Goal: Book appointment/travel/reservation

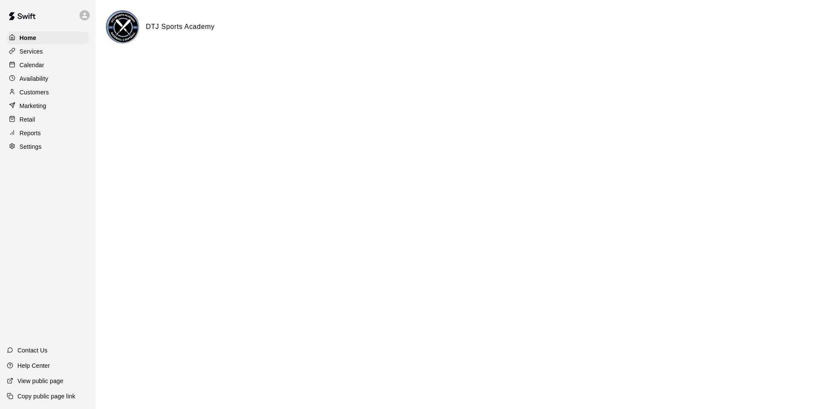
click at [36, 68] on p "Calendar" at bounding box center [32, 65] width 25 height 9
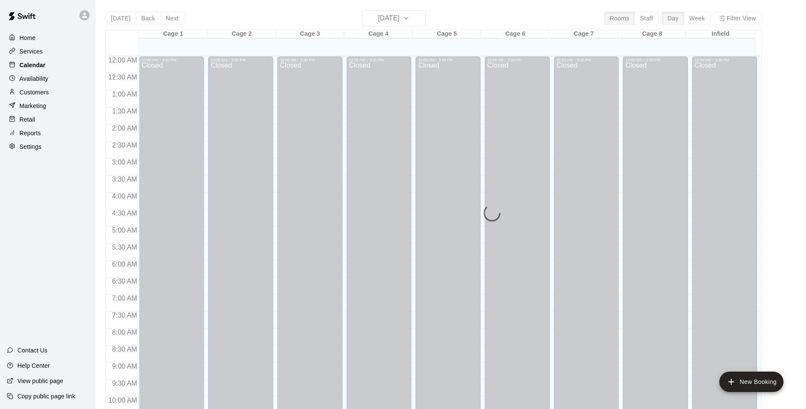
scroll to position [368, 0]
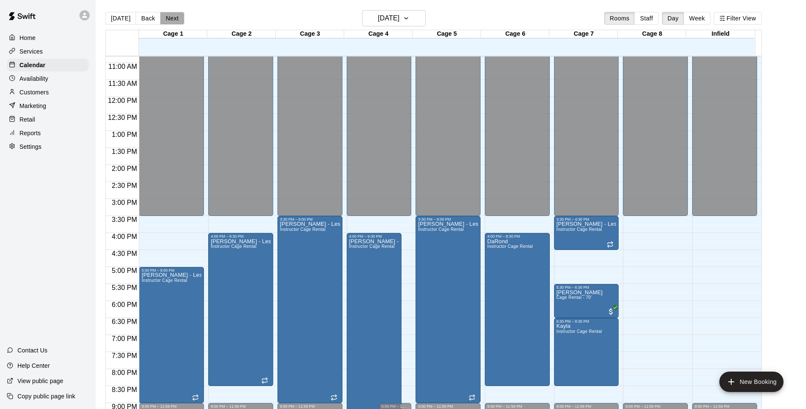
click at [169, 22] on button "Next" at bounding box center [172, 18] width 24 height 13
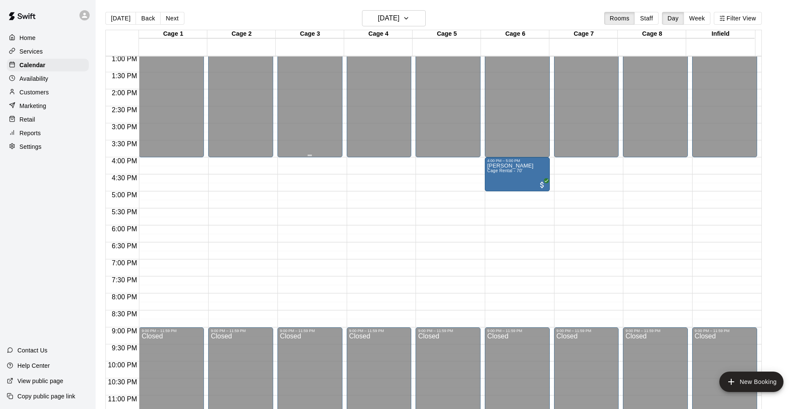
scroll to position [455, 0]
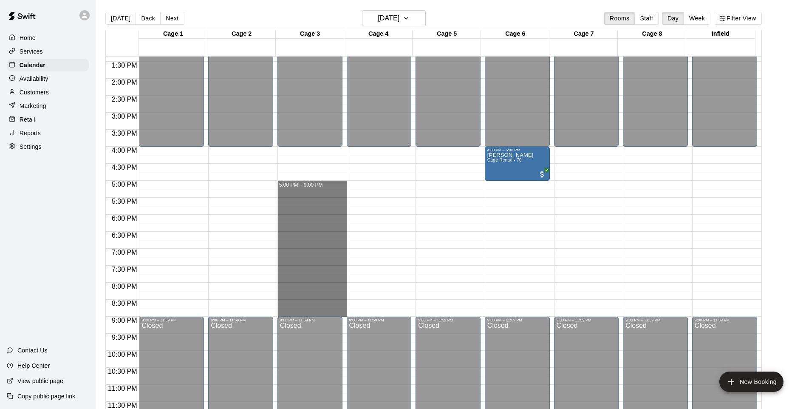
drag, startPoint x: 289, startPoint y: 182, endPoint x: 305, endPoint y: 312, distance: 130.3
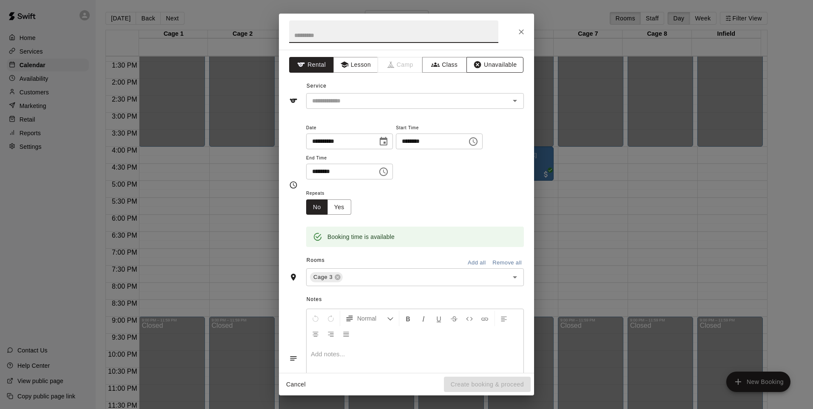
click at [498, 65] on button "Unavailable" at bounding box center [494, 65] width 57 height 16
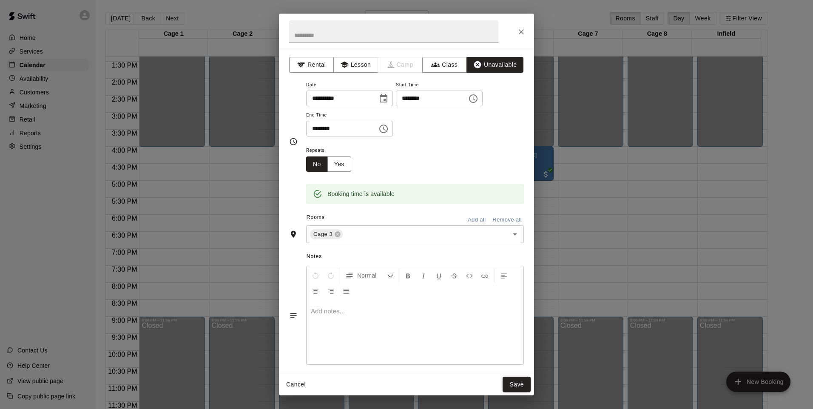
click at [474, 222] on button "Add all" at bounding box center [476, 219] width 27 height 13
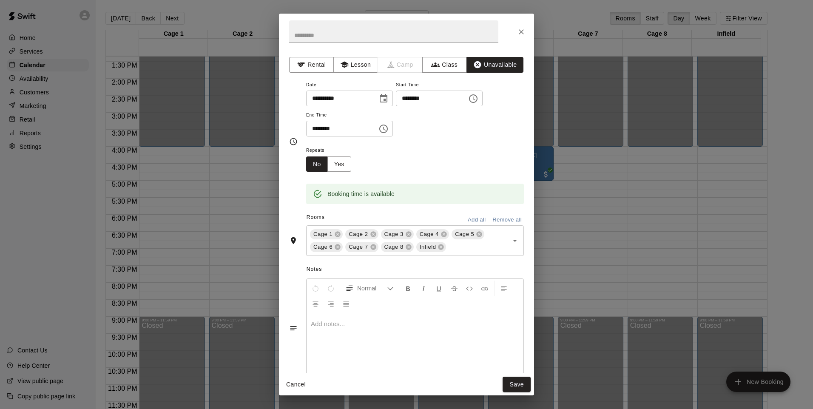
click at [515, 382] on button "Save" at bounding box center [516, 385] width 28 height 16
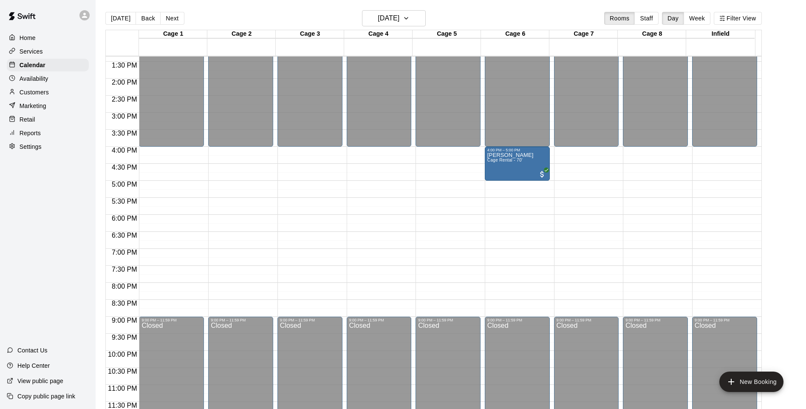
click at [498, 251] on div "12:00 AM – 4:00 PM Closed 4:00 PM – 5:00 PM Adam Schifferdecker Cage Rental - 7…" at bounding box center [517, 11] width 65 height 816
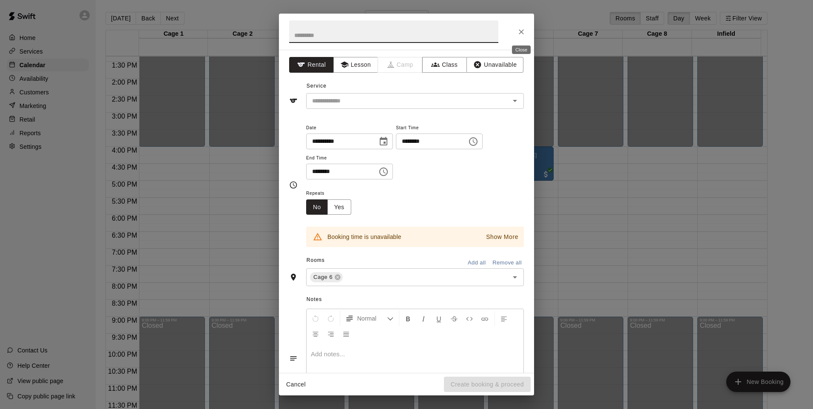
click at [519, 32] on icon "Close" at bounding box center [521, 32] width 9 height 9
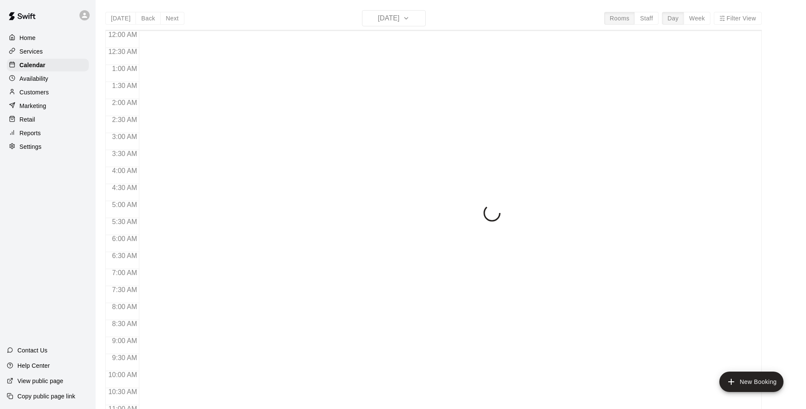
scroll to position [368, 0]
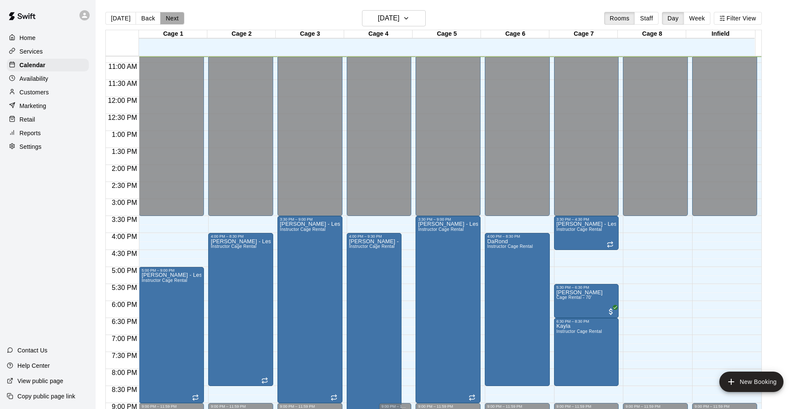
click at [173, 18] on button "Next" at bounding box center [172, 18] width 24 height 13
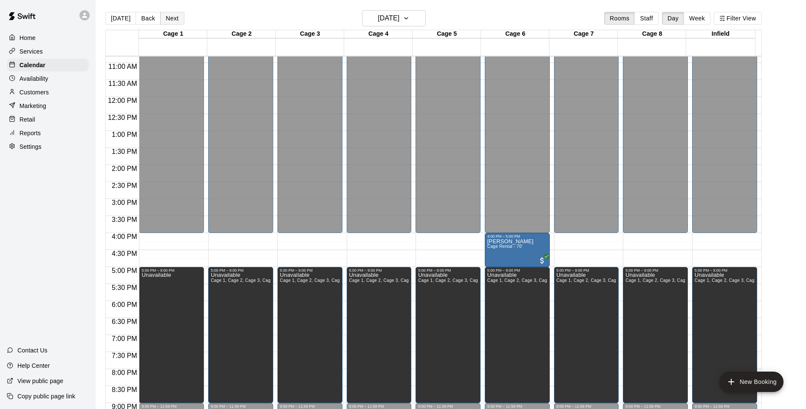
click at [180, 20] on button "Next" at bounding box center [172, 18] width 24 height 13
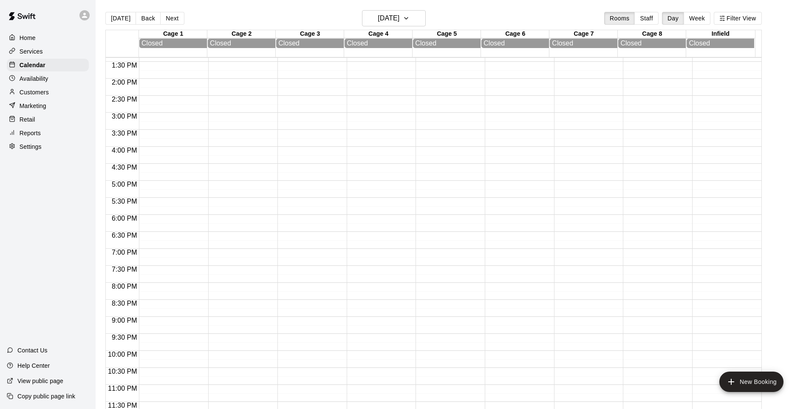
scroll to position [415, 0]
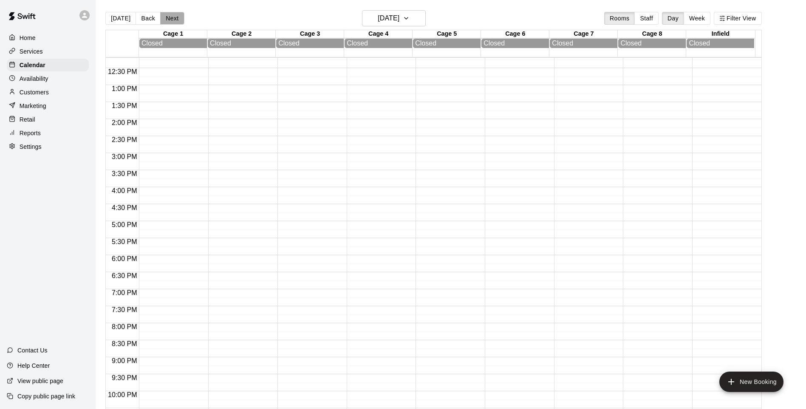
click at [178, 17] on button "Next" at bounding box center [172, 18] width 24 height 13
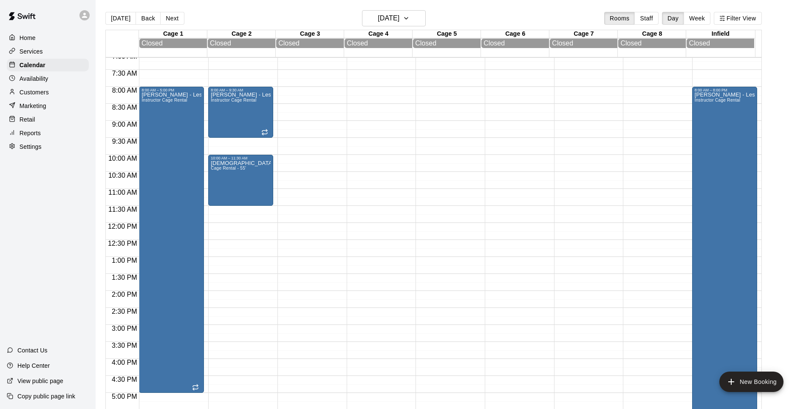
scroll to position [202, 0]
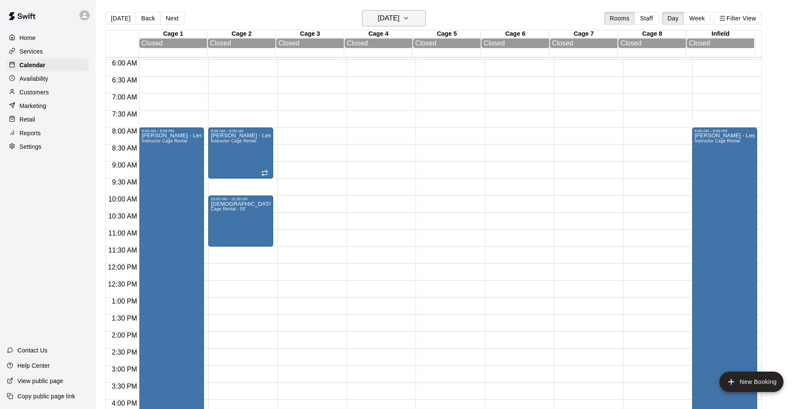
click at [393, 20] on h6 "[DATE]" at bounding box center [389, 18] width 22 height 12
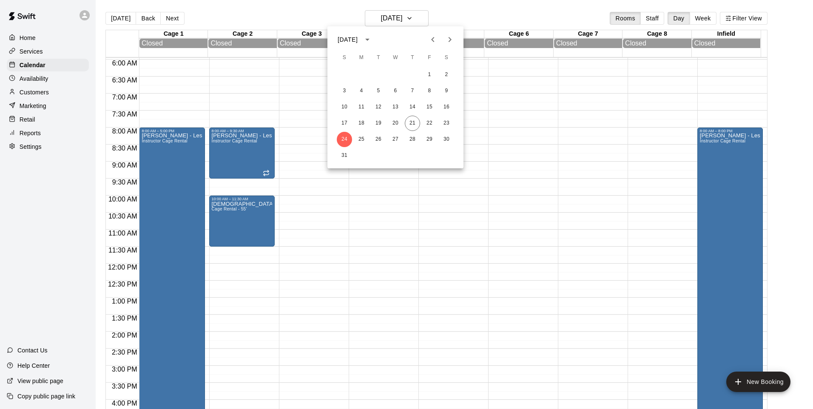
click at [451, 43] on icon "Next month" at bounding box center [450, 39] width 10 height 10
click at [448, 72] on button "6" at bounding box center [446, 74] width 15 height 15
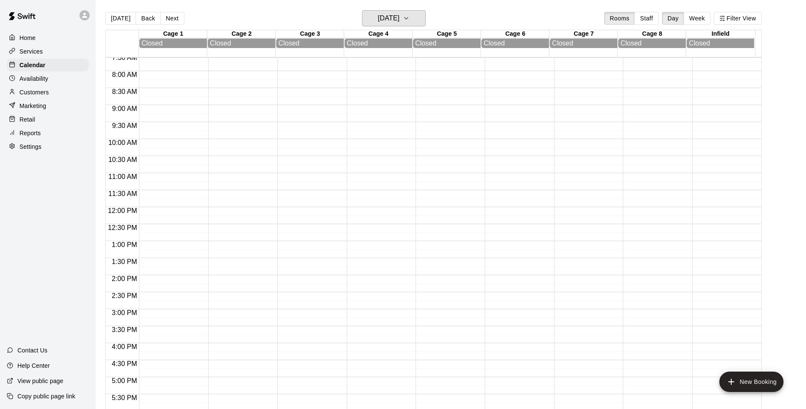
scroll to position [245, 0]
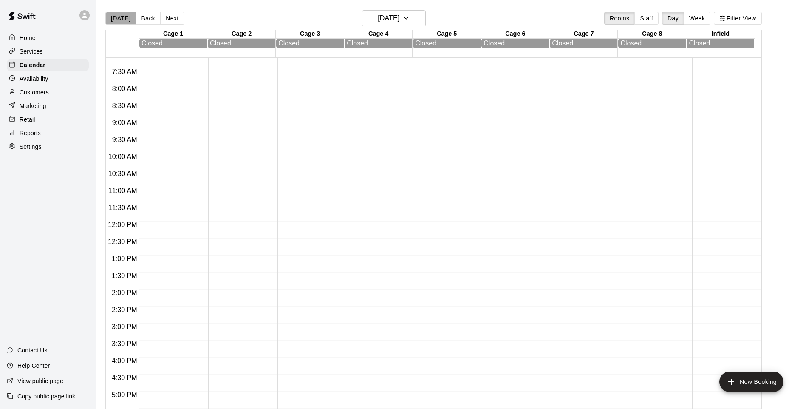
click at [123, 18] on button "[DATE]" at bounding box center [120, 18] width 31 height 13
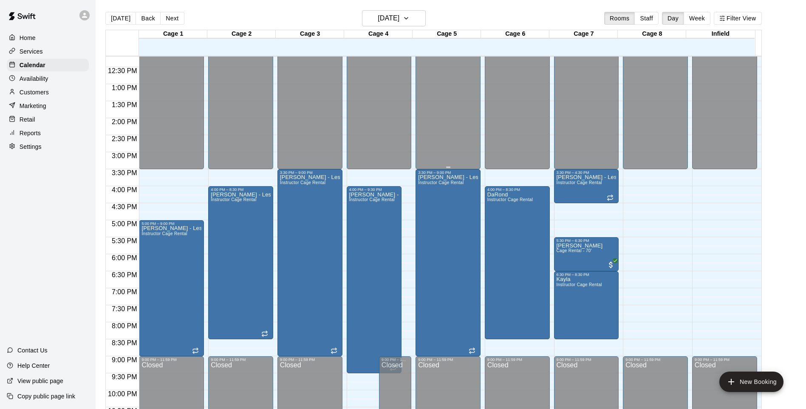
scroll to position [415, 0]
click at [394, 13] on h6 "[DATE]" at bounding box center [389, 18] width 22 height 12
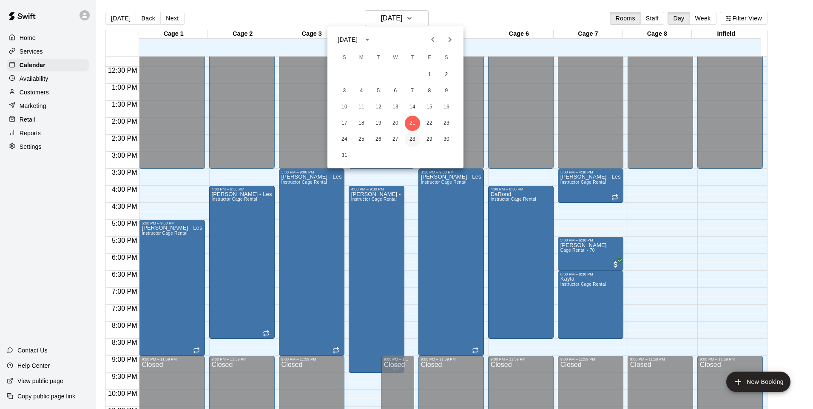
click at [410, 141] on button "28" at bounding box center [412, 139] width 15 height 15
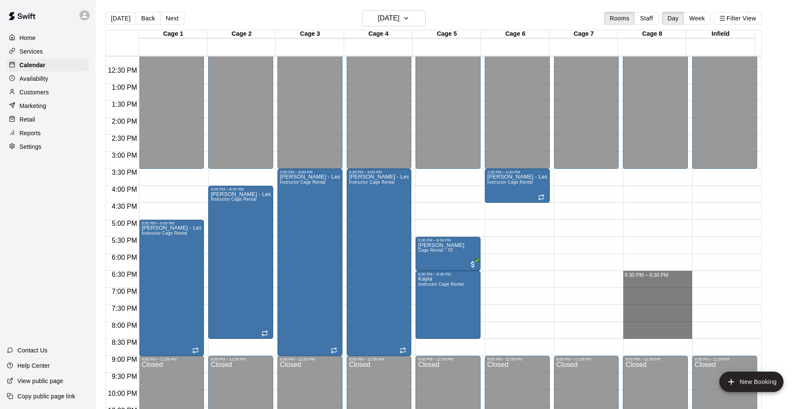
drag, startPoint x: 649, startPoint y: 274, endPoint x: 657, endPoint y: 334, distance: 60.5
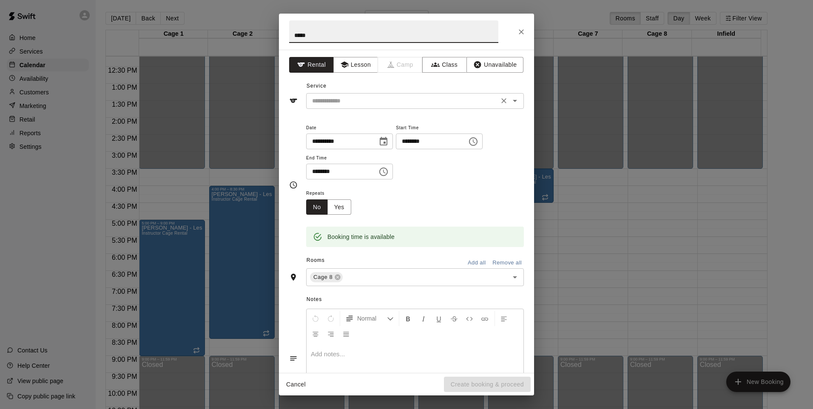
click at [513, 102] on icon "Open" at bounding box center [515, 101] width 4 height 2
type input "*****"
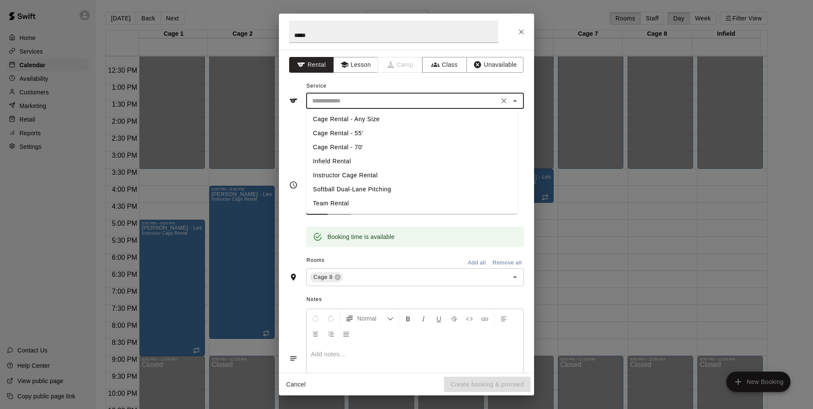
click at [366, 173] on li "Instructor Cage Rental" at bounding box center [411, 175] width 211 height 14
type input "**********"
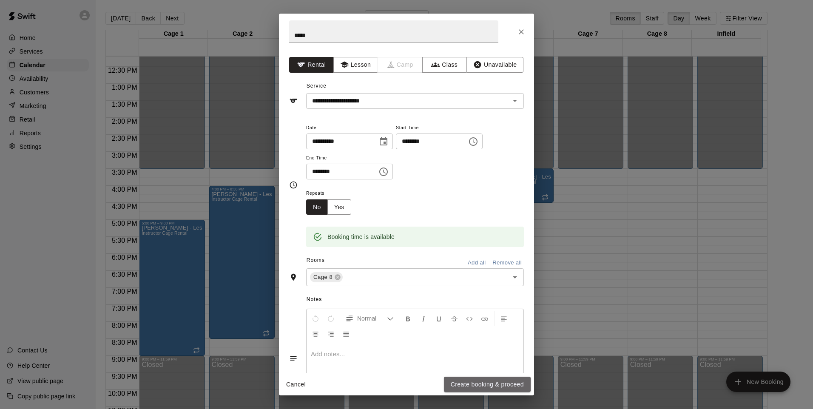
click at [491, 386] on button "Create booking & proceed" at bounding box center [487, 385] width 87 height 16
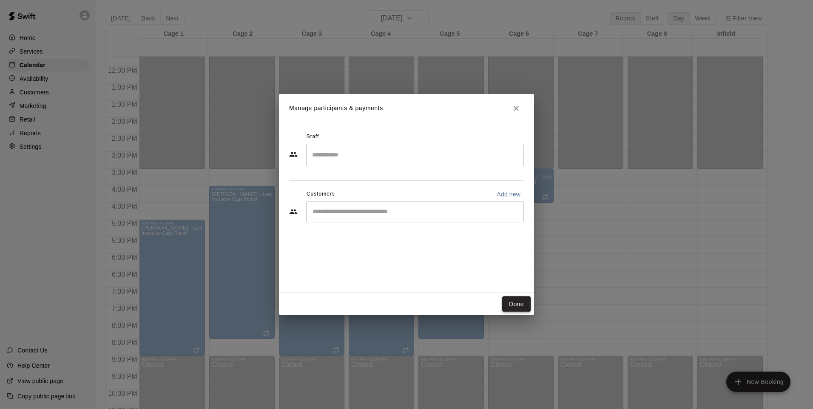
click at [516, 301] on button "Done" at bounding box center [516, 304] width 28 height 16
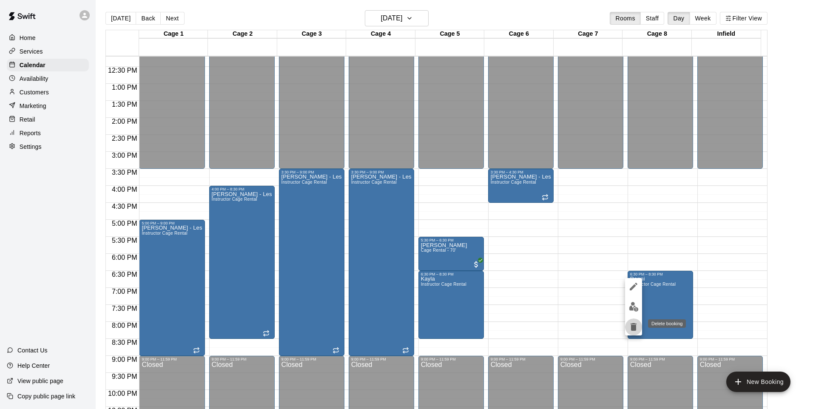
click at [629, 327] on icon "delete" at bounding box center [633, 327] width 10 height 10
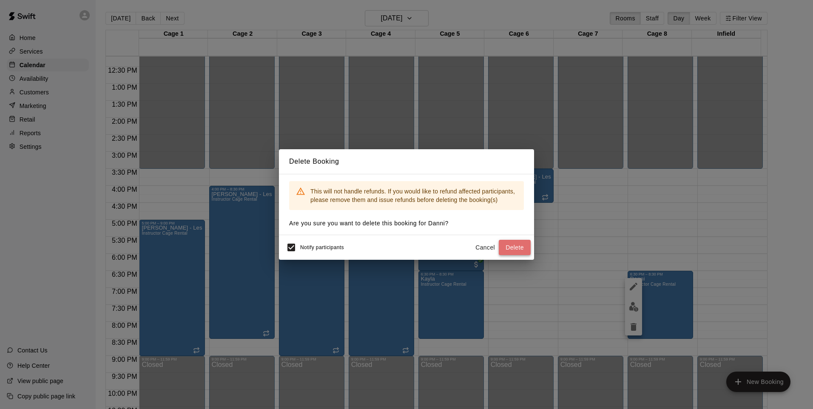
click at [513, 249] on button "Delete" at bounding box center [515, 248] width 32 height 16
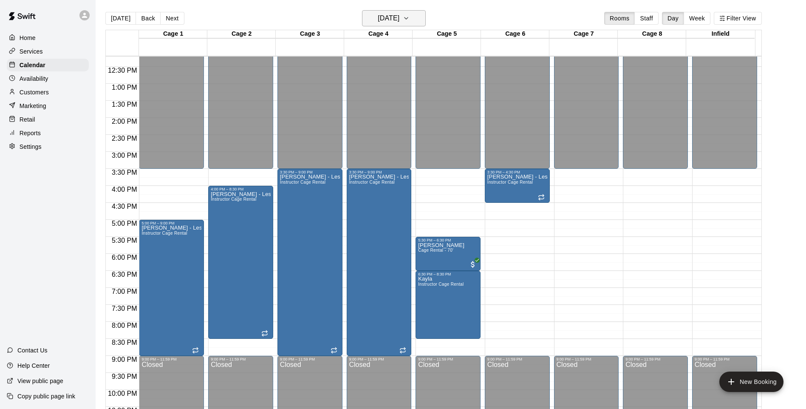
click at [378, 19] on h6 "[DATE]" at bounding box center [389, 18] width 22 height 12
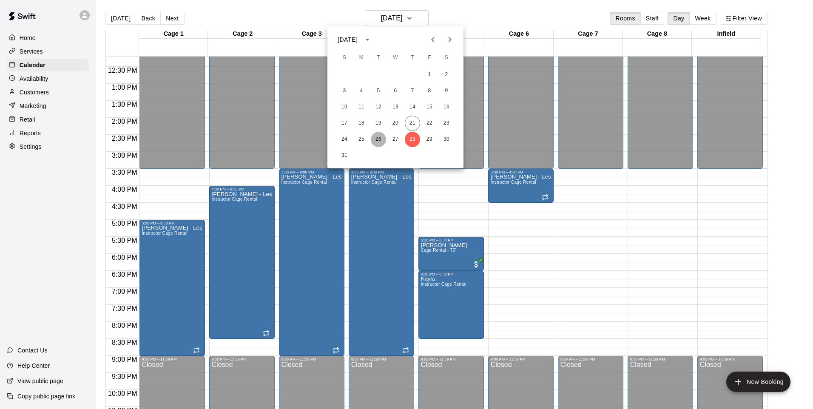
click at [383, 137] on button "26" at bounding box center [378, 139] width 15 height 15
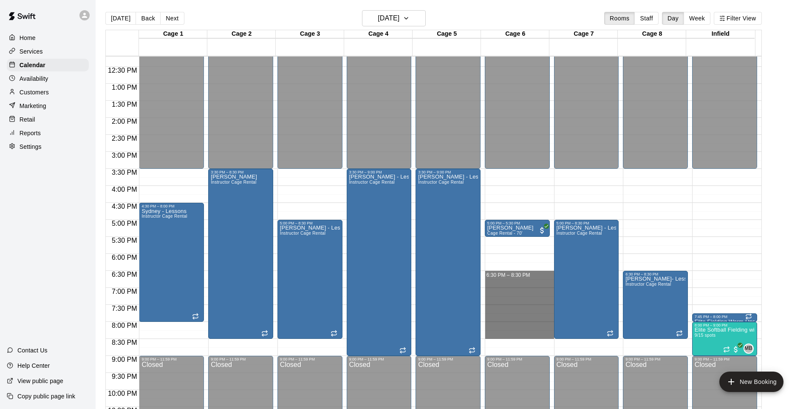
drag, startPoint x: 514, startPoint y: 275, endPoint x: 511, endPoint y: 335, distance: 60.0
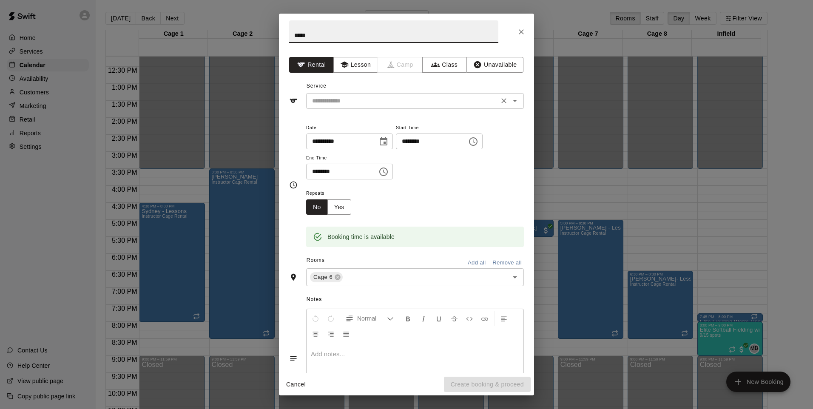
click at [510, 101] on icon "Open" at bounding box center [515, 101] width 10 height 10
type input "*****"
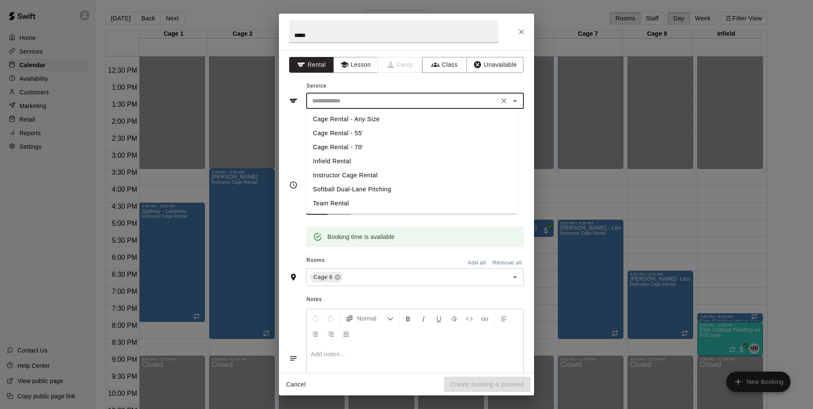
click at [359, 176] on li "Instructor Cage Rental" at bounding box center [411, 175] width 211 height 14
type input "**********"
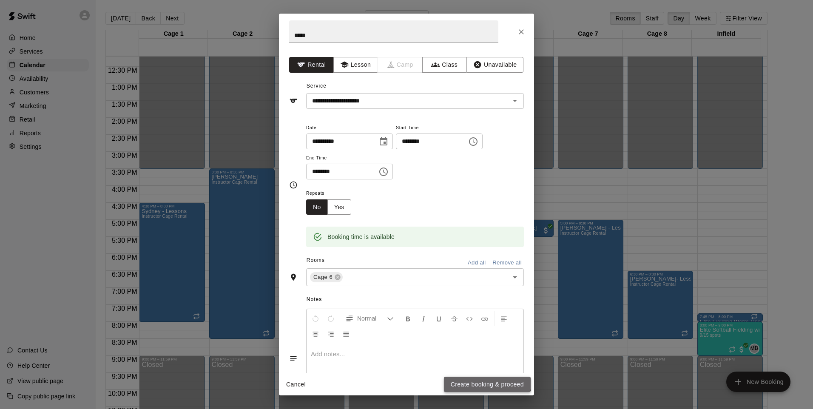
click at [483, 382] on button "Create booking & proceed" at bounding box center [487, 385] width 87 height 16
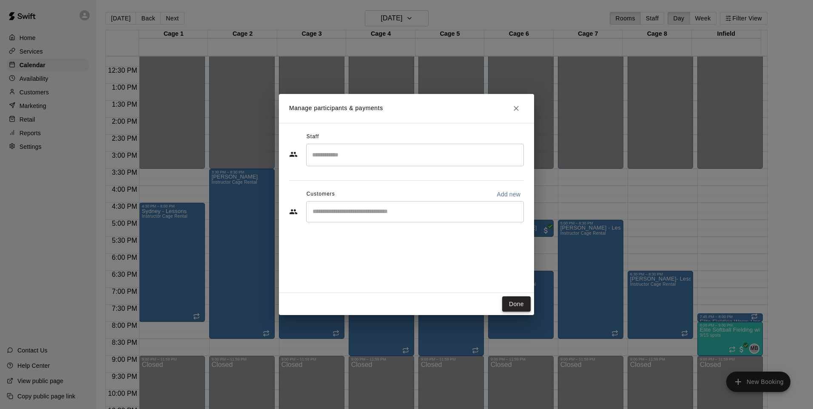
click at [519, 304] on button "Done" at bounding box center [516, 304] width 28 height 16
